Goal: Check status

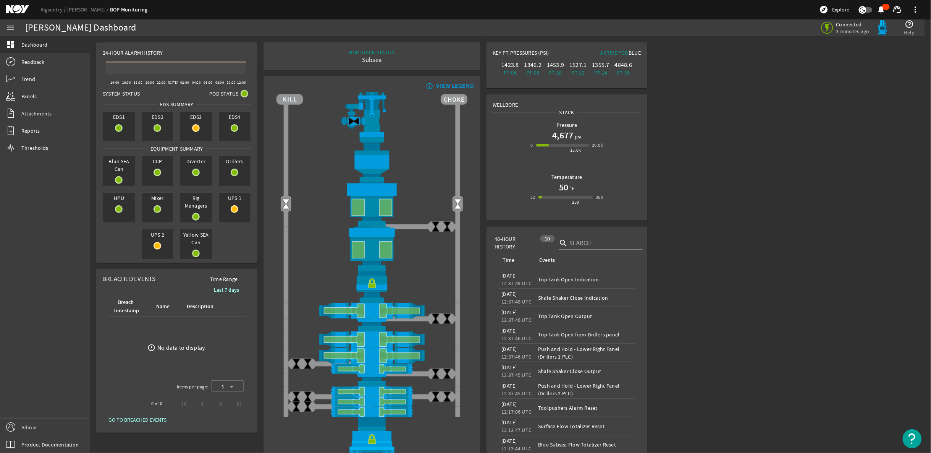
click at [13, 13] on mat-icon at bounding box center [23, 9] width 34 height 9
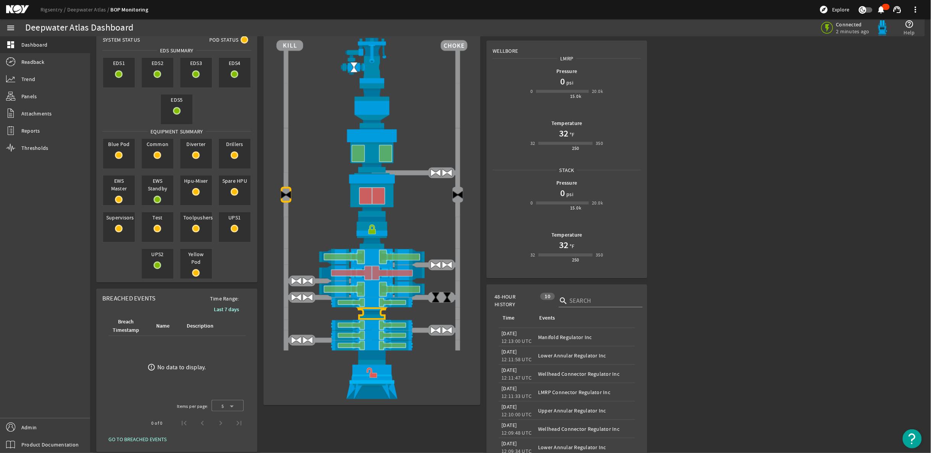
scroll to position [146, 0]
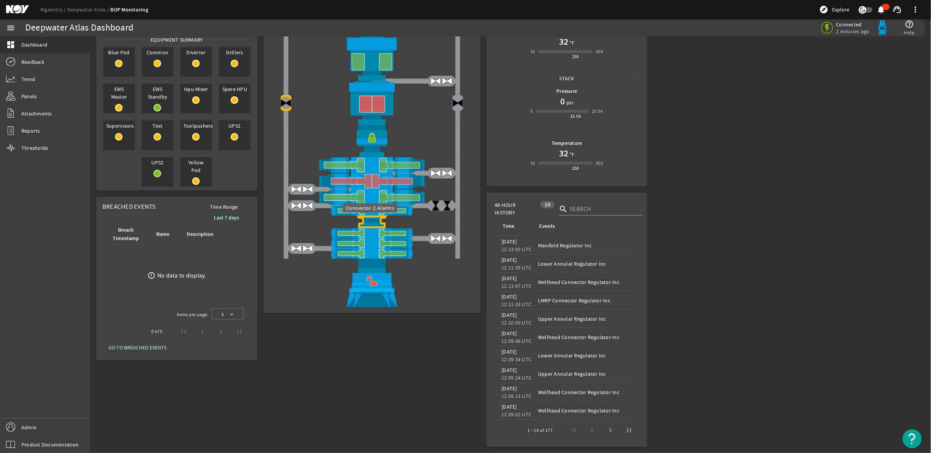
click at [371, 222] on img at bounding box center [372, 221] width 191 height 13
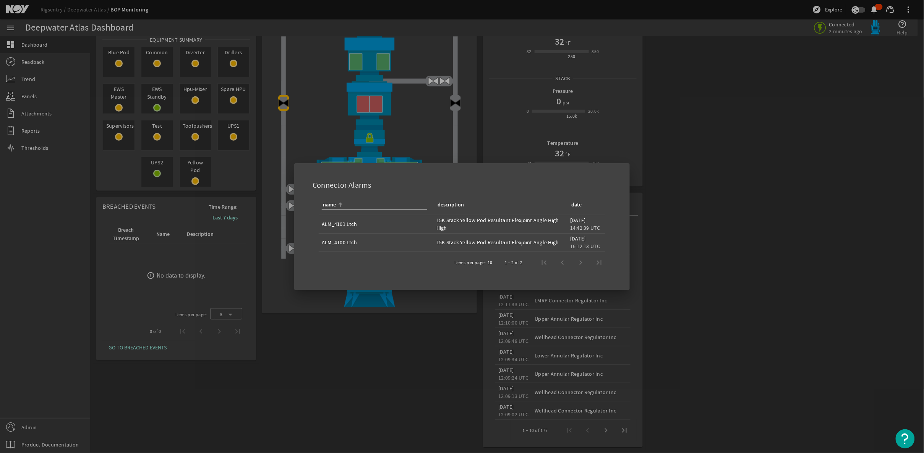
click at [757, 121] on div at bounding box center [462, 226] width 924 height 453
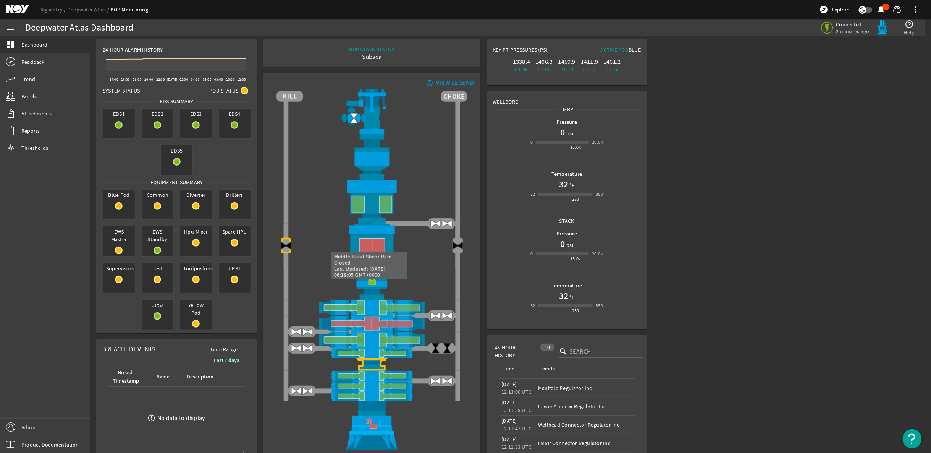
scroll to position [0, 0]
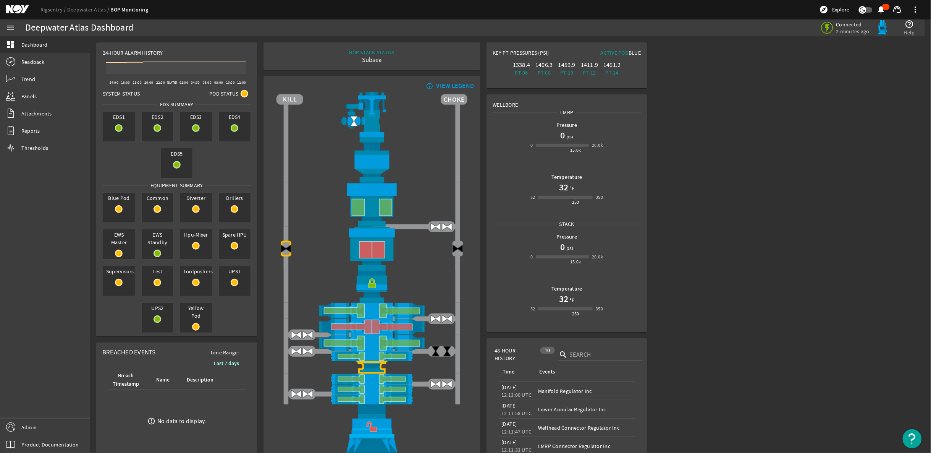
click at [781, 148] on rigsentry-main-dashboard "Deepwater Atlas Dashboard Connected 2 minutes ago help_outline Help 24-Hour Ala…" at bounding box center [510, 317] width 841 height 562
click at [369, 367] on img at bounding box center [372, 367] width 191 height 13
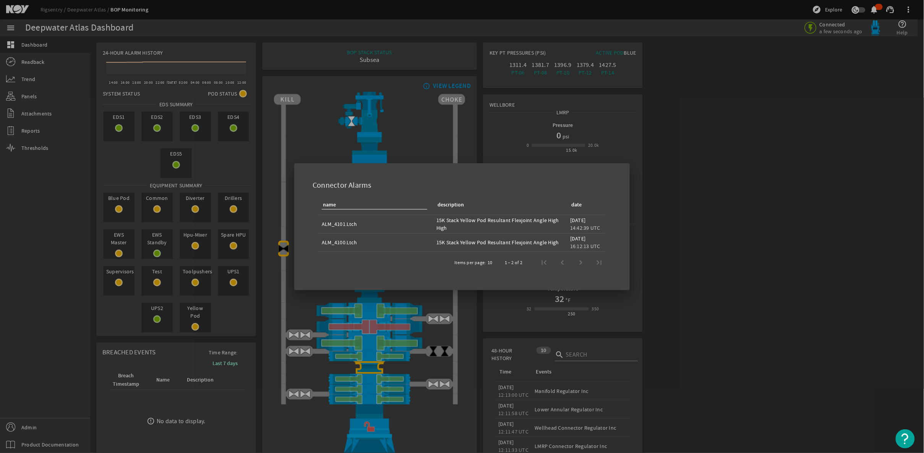
click at [758, 239] on div at bounding box center [462, 226] width 924 height 453
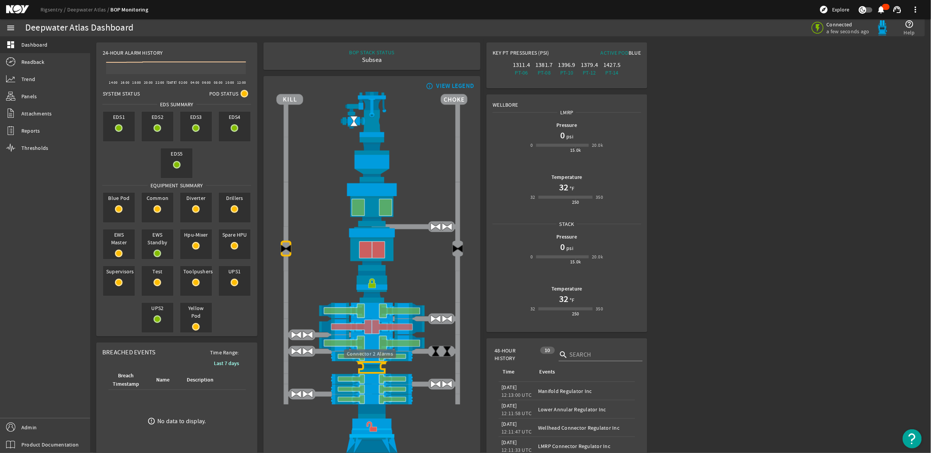
click at [364, 367] on img at bounding box center [372, 367] width 191 height 13
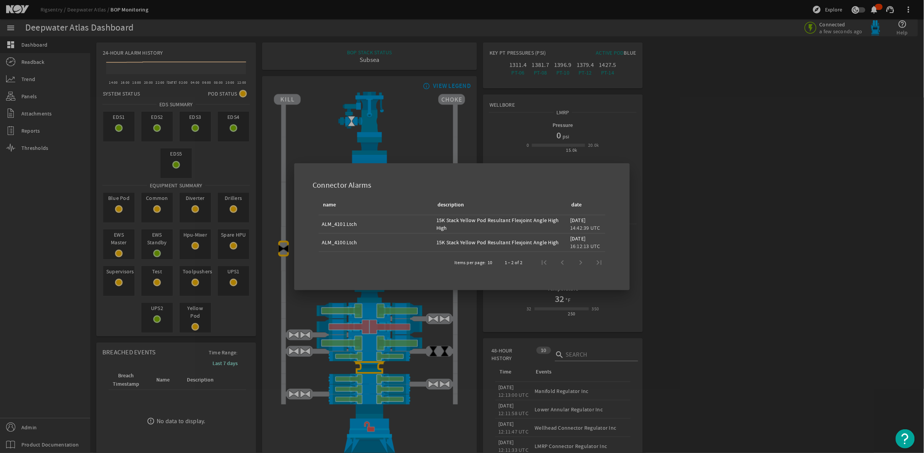
click at [722, 230] on div at bounding box center [462, 226] width 924 height 453
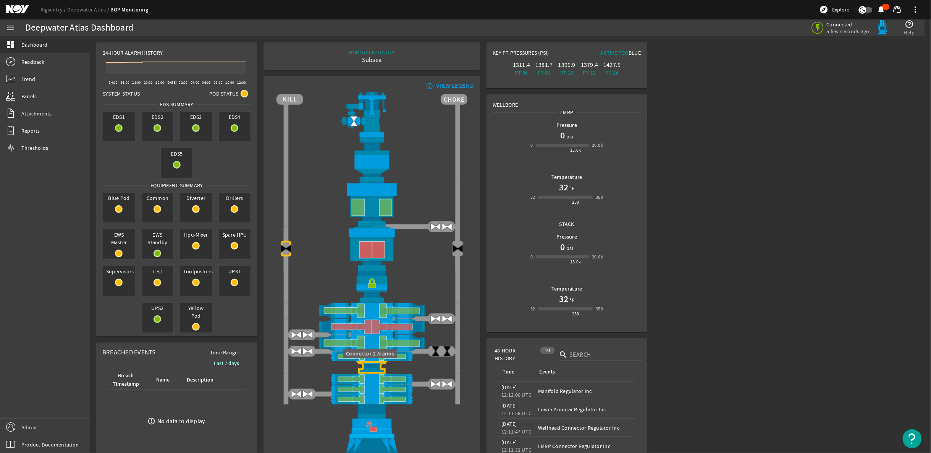
click at [373, 369] on img at bounding box center [372, 367] width 191 height 13
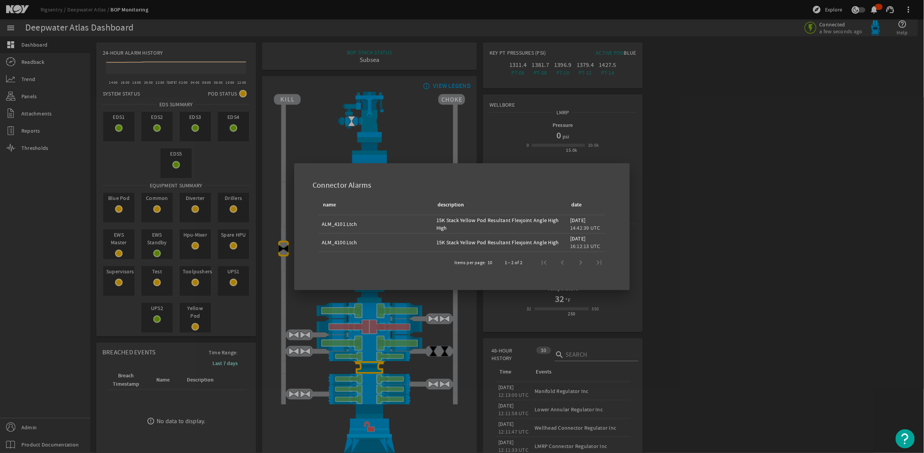
drag, startPoint x: 454, startPoint y: 178, endPoint x: 547, endPoint y: 175, distance: 93.6
click at [547, 175] on div "Connector Alarms" at bounding box center [461, 183] width 317 height 23
drag, startPoint x: 499, startPoint y: 176, endPoint x: 461, endPoint y: 176, distance: 37.4
click at [461, 176] on div "Connector Alarms" at bounding box center [461, 183] width 317 height 23
click at [720, 180] on div at bounding box center [462, 226] width 924 height 453
